Goal: Task Accomplishment & Management: Complete application form

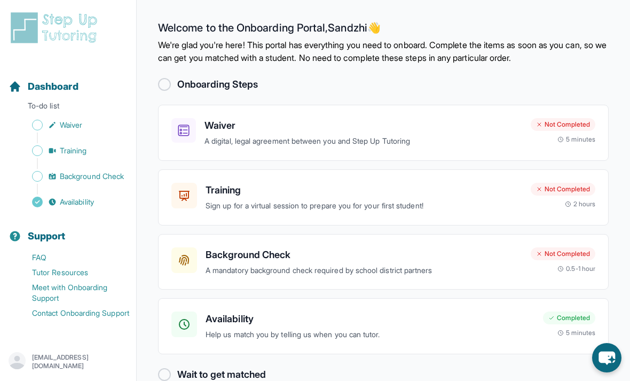
click at [70, 360] on p "kegiarik@usc.edu" at bounding box center [80, 361] width 96 height 17
click at [46, 333] on link "Sign Out" at bounding box center [68, 335] width 115 height 19
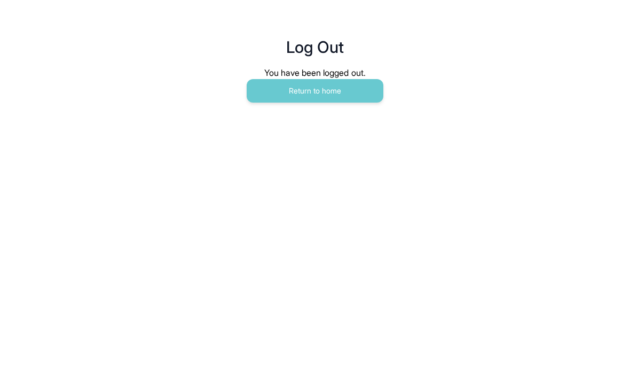
click at [49, 117] on html "Log Out You have been logged out. Return to home" at bounding box center [315, 58] width 630 height 117
click at [263, 102] on button "Return to home" at bounding box center [315, 90] width 137 height 23
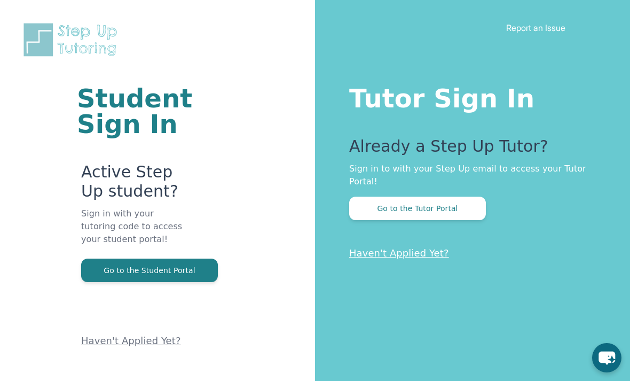
click at [458, 210] on button "Go to the Tutor Portal" at bounding box center [417, 207] width 137 height 23
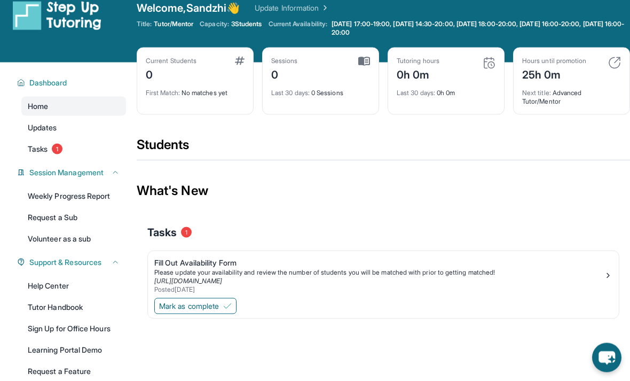
scroll to position [3, 0]
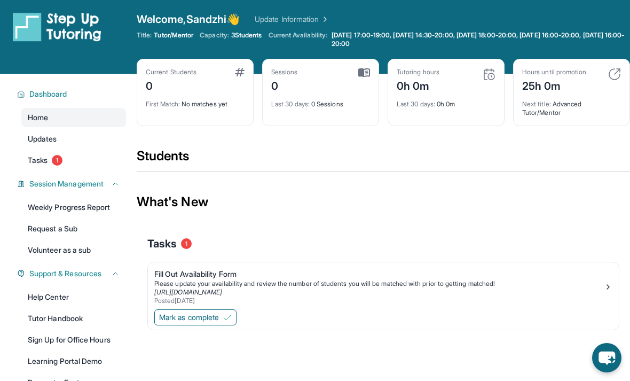
click at [207, 280] on div "Please update your availability and review the number of students you will be m…" at bounding box center [379, 283] width 450 height 9
click at [210, 319] on span "Mark as complete" at bounding box center [189, 317] width 60 height 11
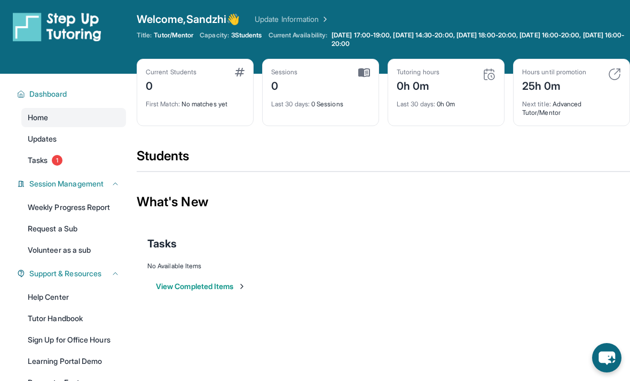
click at [43, 162] on span "Tasks" at bounding box center [38, 160] width 20 height 11
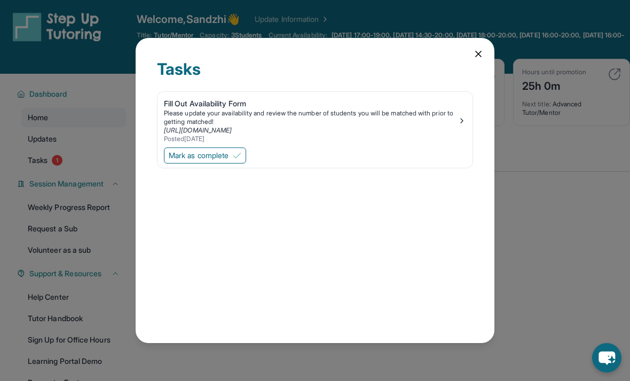
click at [218, 150] on span "Mark as complete" at bounding box center [199, 155] width 60 height 11
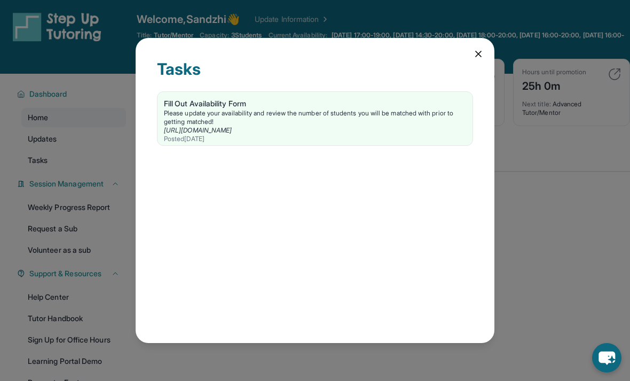
click at [474, 49] on icon at bounding box center [478, 54] width 11 height 11
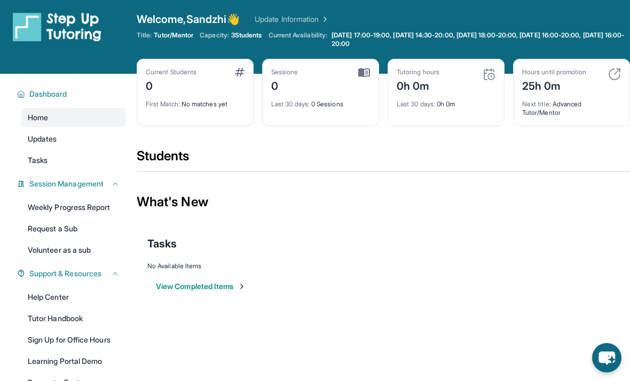
click at [250, 36] on span "3 Students" at bounding box center [246, 35] width 31 height 9
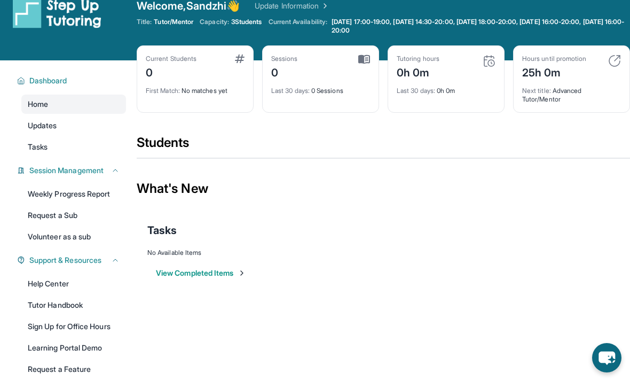
scroll to position [19, 0]
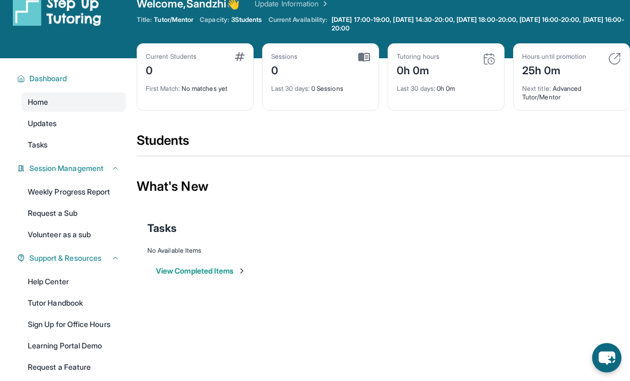
click at [78, 125] on link "Updates" at bounding box center [73, 123] width 105 height 19
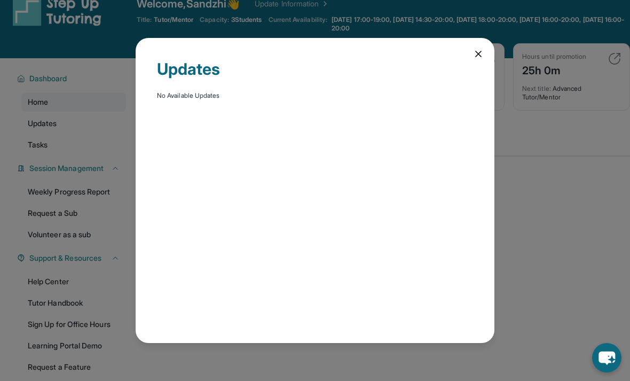
click at [483, 52] on icon at bounding box center [478, 54] width 11 height 11
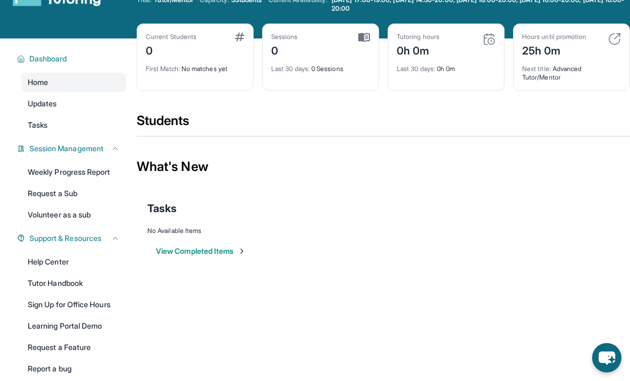
scroll to position [77, 0]
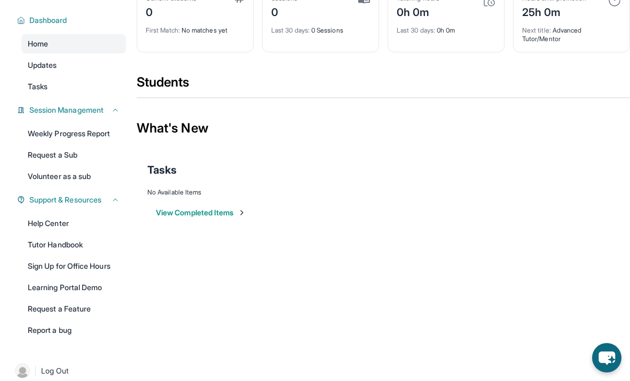
click at [94, 242] on link "Tutor Handbook" at bounding box center [73, 244] width 105 height 19
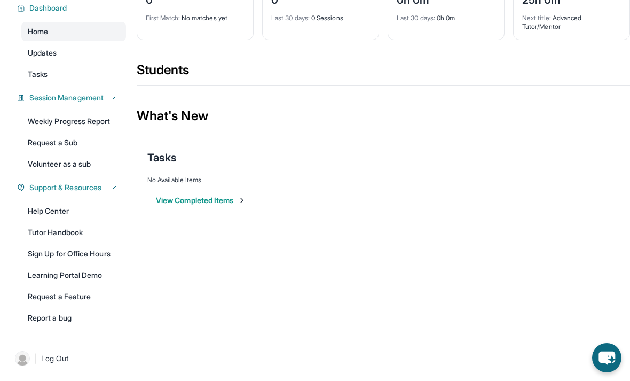
scroll to position [0, 0]
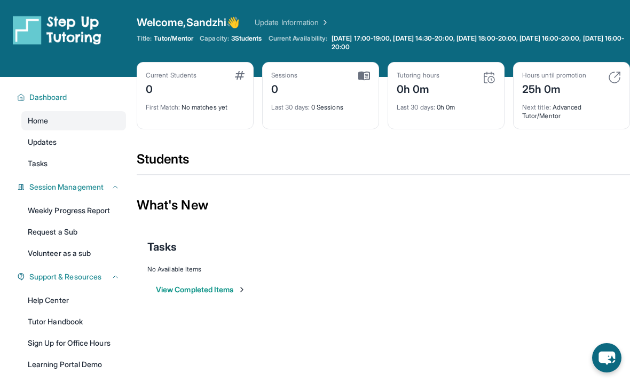
click at [321, 23] on link "Update Information" at bounding box center [292, 22] width 75 height 11
click at [88, 141] on link "Updates" at bounding box center [73, 141] width 105 height 19
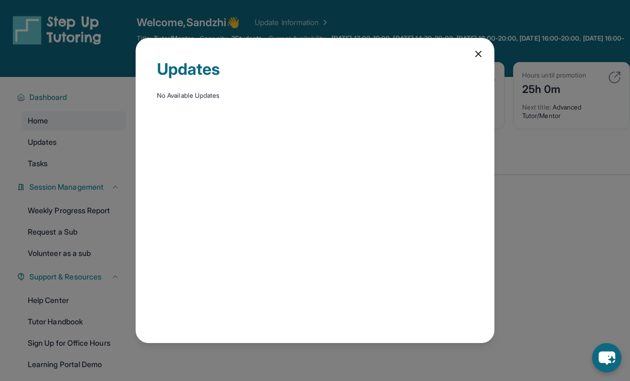
click at [476, 51] on icon at bounding box center [478, 53] width 5 height 5
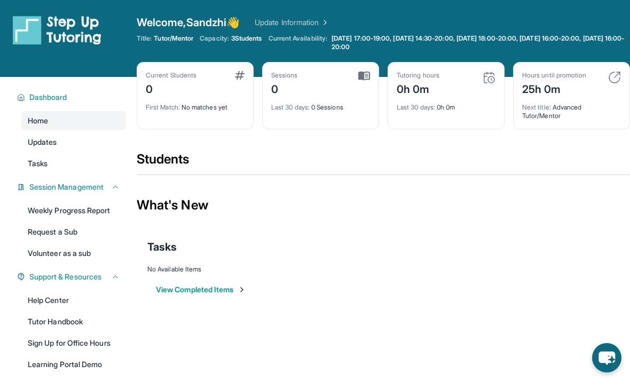
click at [83, 166] on link "Tasks" at bounding box center [73, 163] width 105 height 19
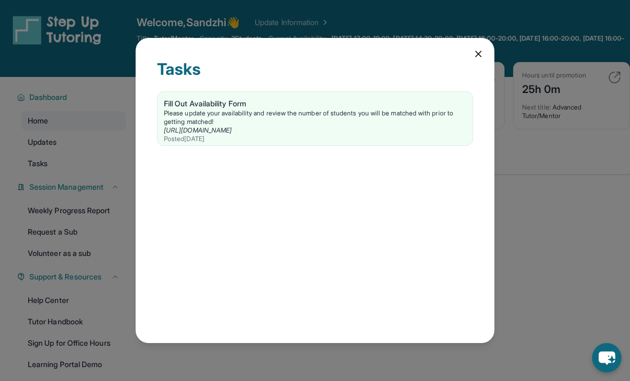
click at [485, 38] on div "Tasks Fill Out Availability Form Please update your availability and review the…" at bounding box center [315, 190] width 359 height 304
click at [478, 51] on icon at bounding box center [478, 53] width 5 height 5
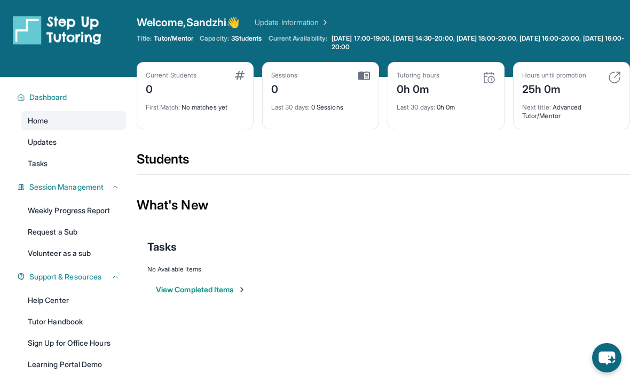
click at [93, 214] on link "Weekly Progress Report" at bounding box center [73, 210] width 105 height 19
